Goal: Transaction & Acquisition: Subscribe to service/newsletter

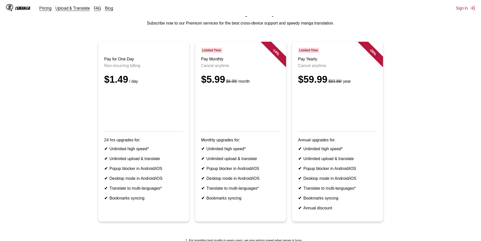
scroll to position [50, 0]
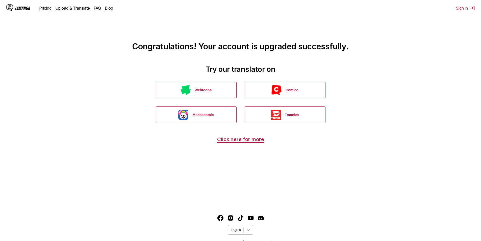
click at [244, 231] on div at bounding box center [248, 229] width 9 height 9
click at [240, 202] on div "Tiếng Việt" at bounding box center [240, 201] width 25 height 8
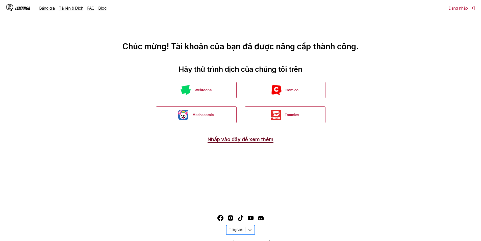
click at [236, 140] on link "Nhấp vào đây để xem thêm" at bounding box center [241, 139] width 66 height 6
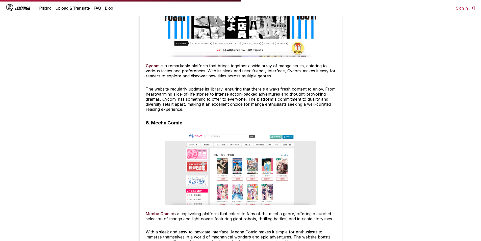
scroll to position [1010, 0]
